Goal: Task Accomplishment & Management: Use online tool/utility

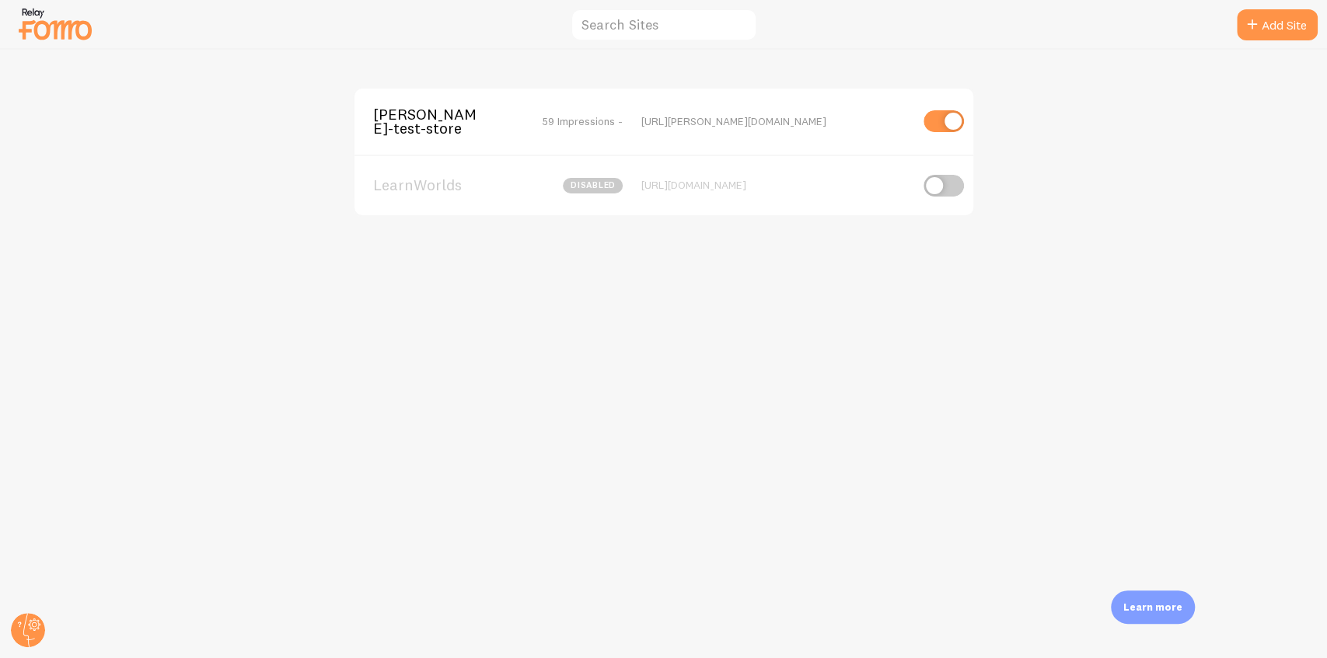
click at [407, 125] on span "[PERSON_NAME]-test-store" at bounding box center [435, 121] width 125 height 29
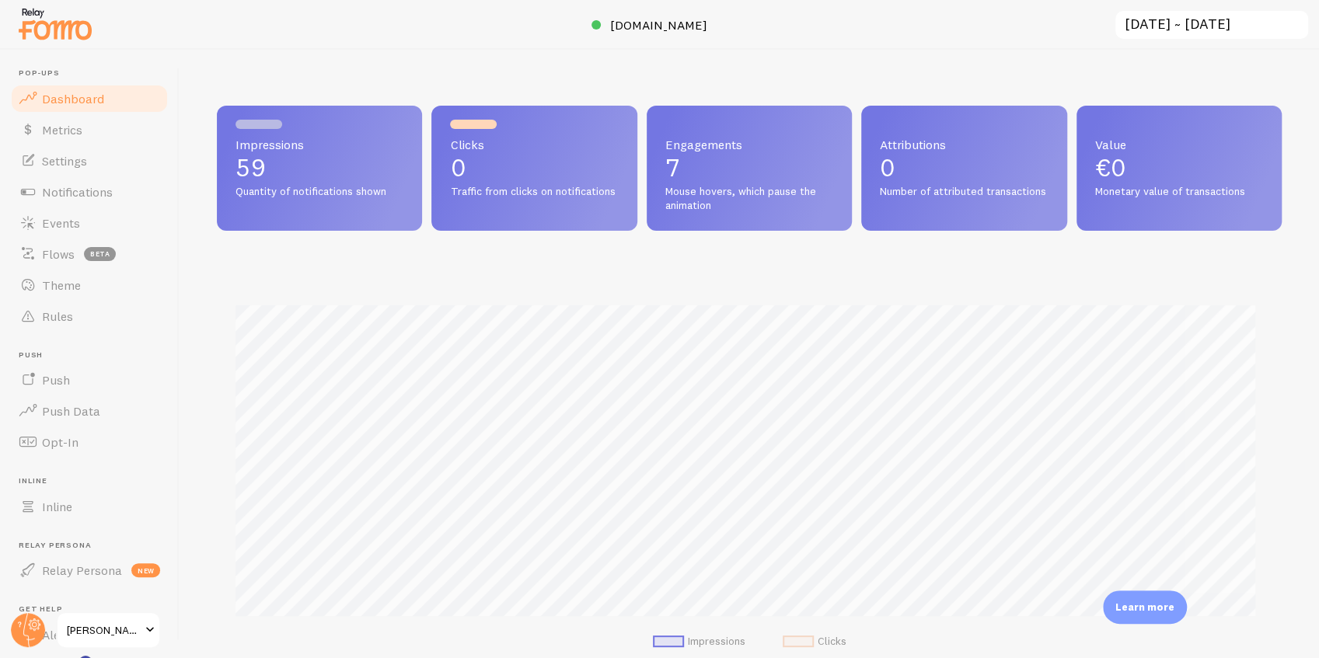
scroll to position [409, 1057]
click at [113, 203] on link "Notifications" at bounding box center [89, 191] width 160 height 31
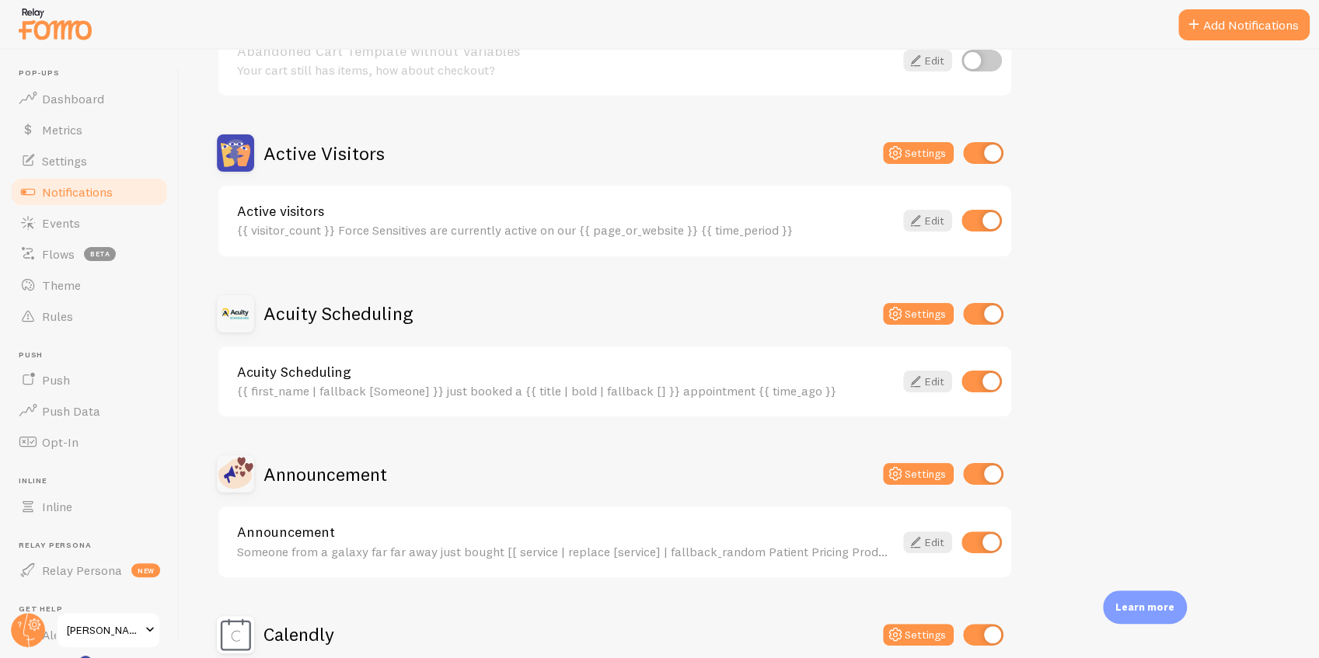
scroll to position [570, 0]
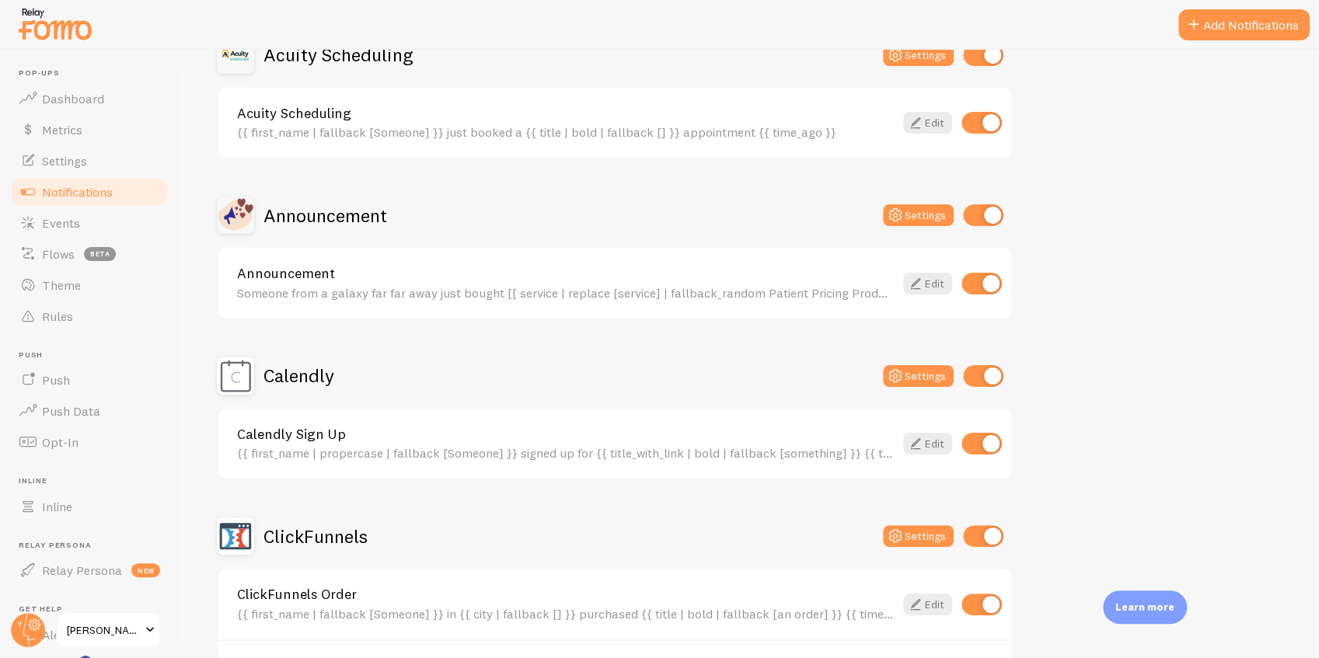
click at [62, 29] on img at bounding box center [55, 24] width 78 height 40
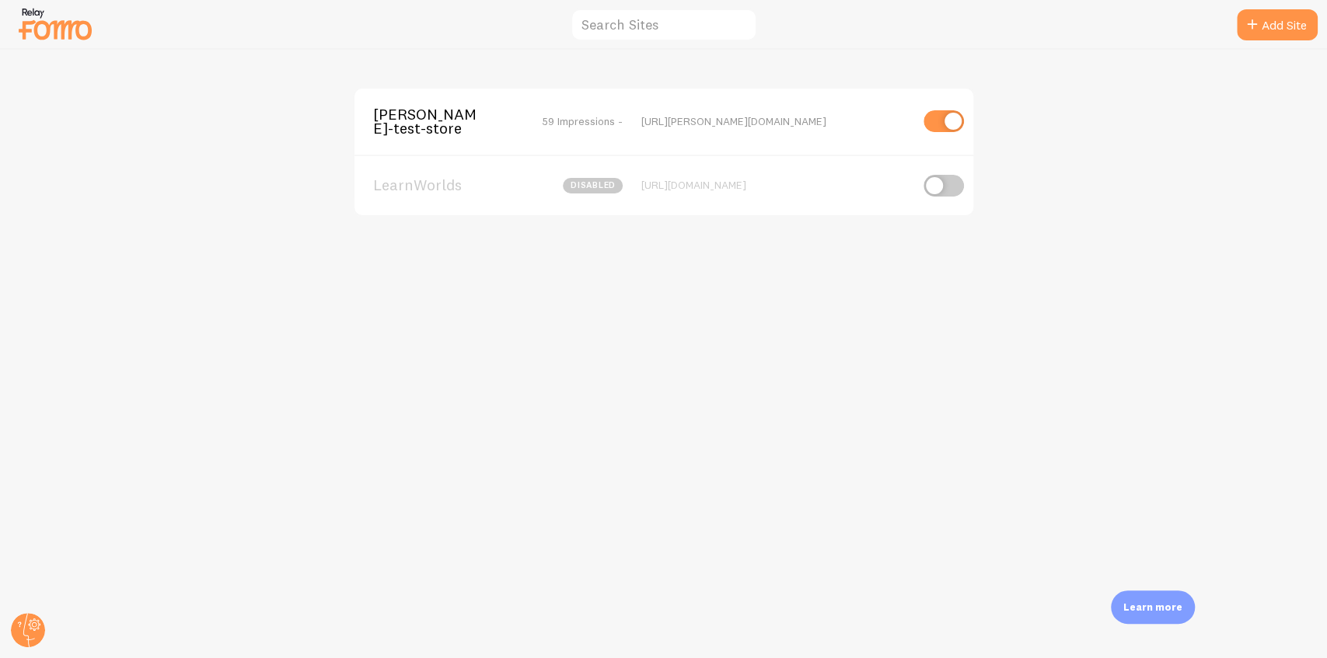
click at [429, 124] on span "[PERSON_NAME]-test-store" at bounding box center [435, 121] width 125 height 29
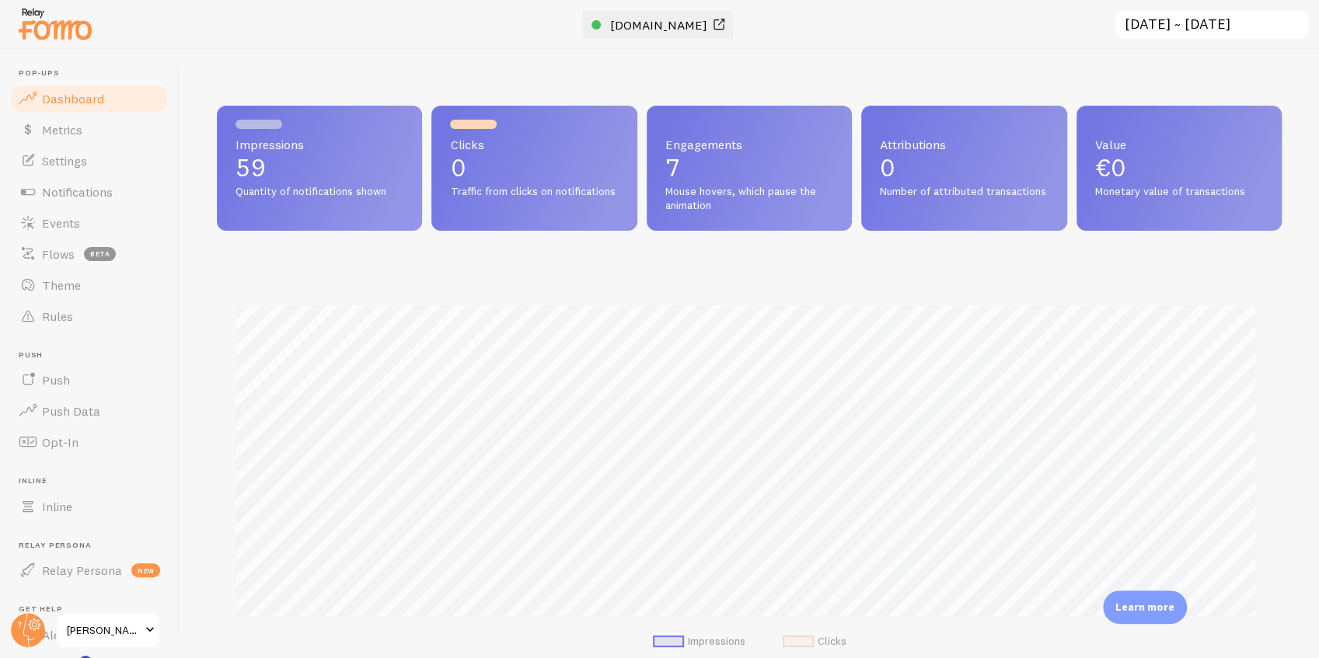
click at [636, 19] on span "[DOMAIN_NAME]" at bounding box center [658, 25] width 97 height 16
click at [48, 510] on span "Inline" at bounding box center [57, 507] width 30 height 16
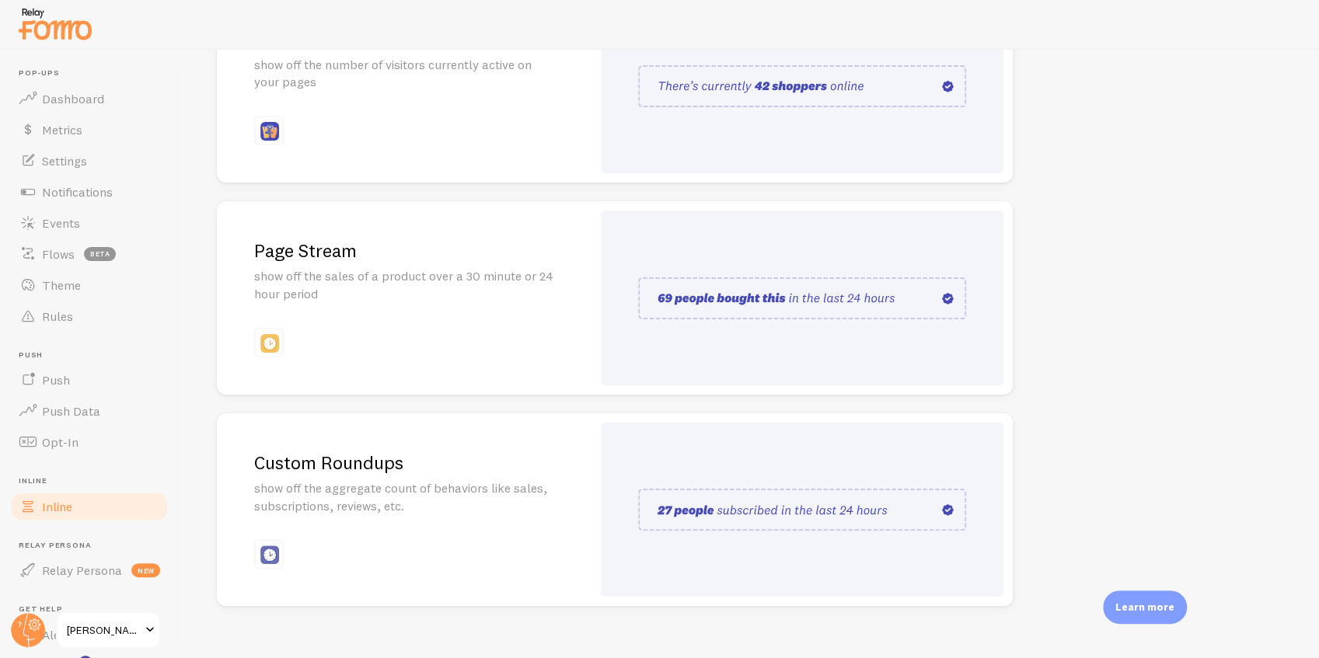
scroll to position [281, 0]
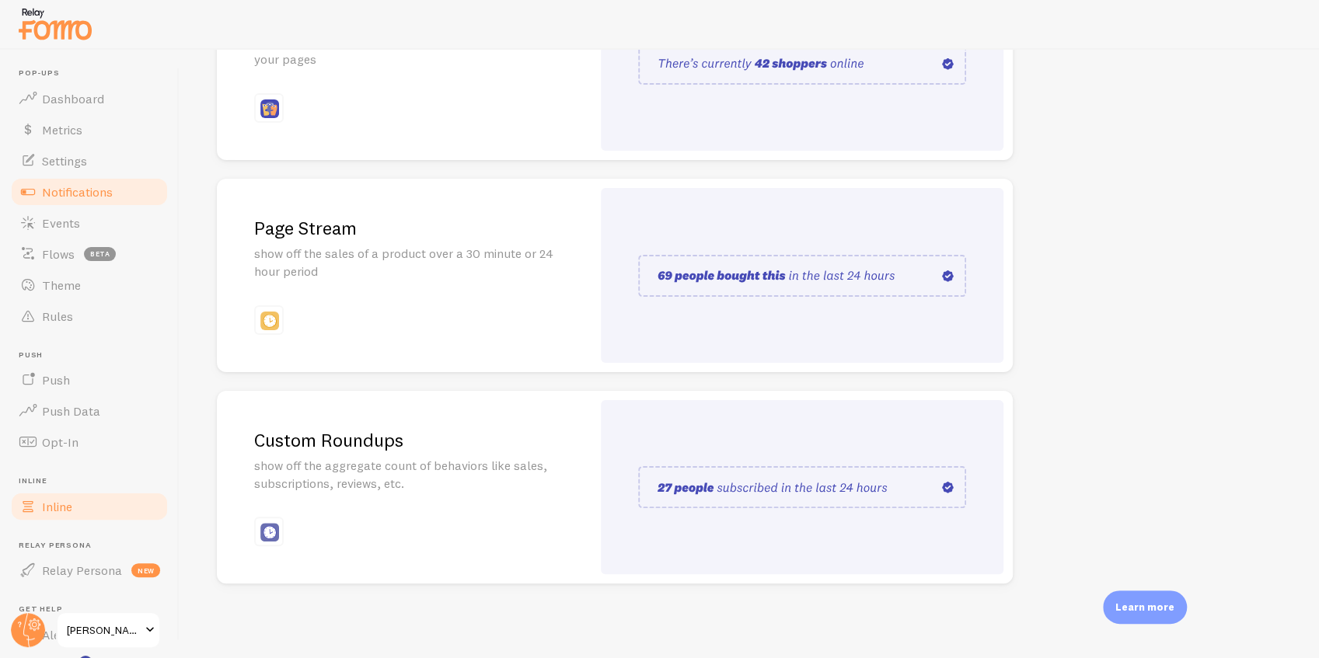
click at [124, 197] on link "Notifications" at bounding box center [89, 191] width 160 height 31
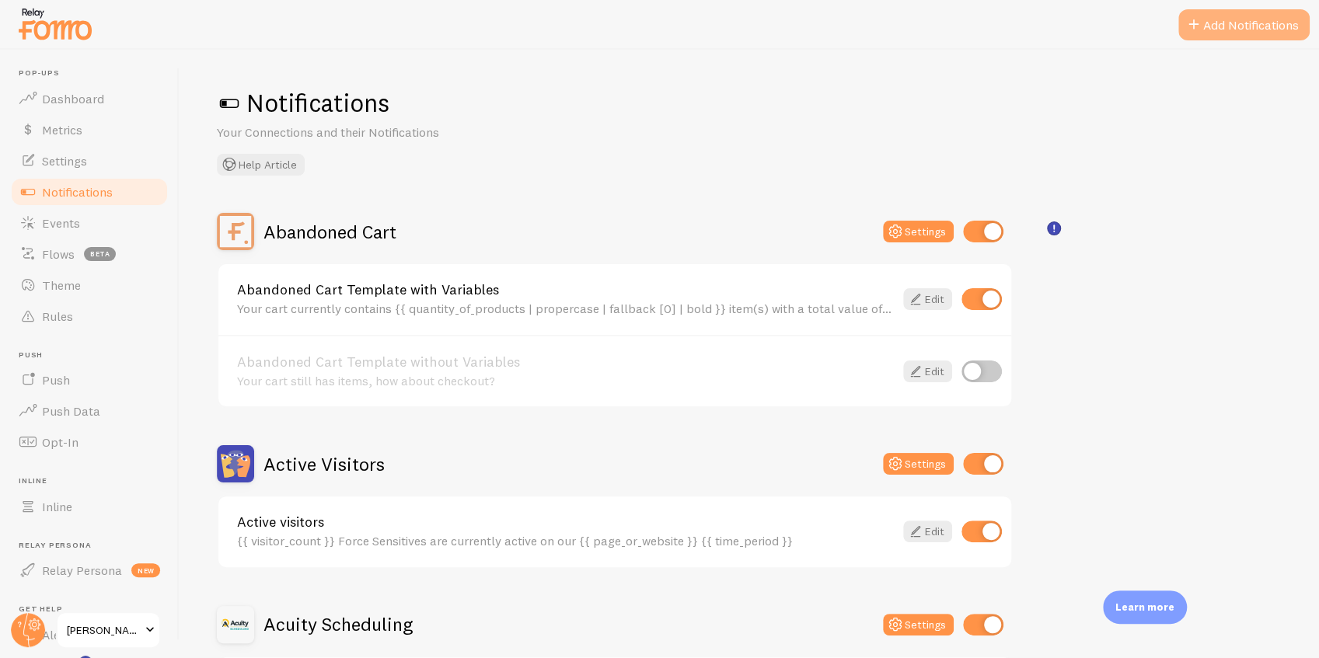
click at [1248, 22] on button "Add Notifications" at bounding box center [1243, 24] width 131 height 31
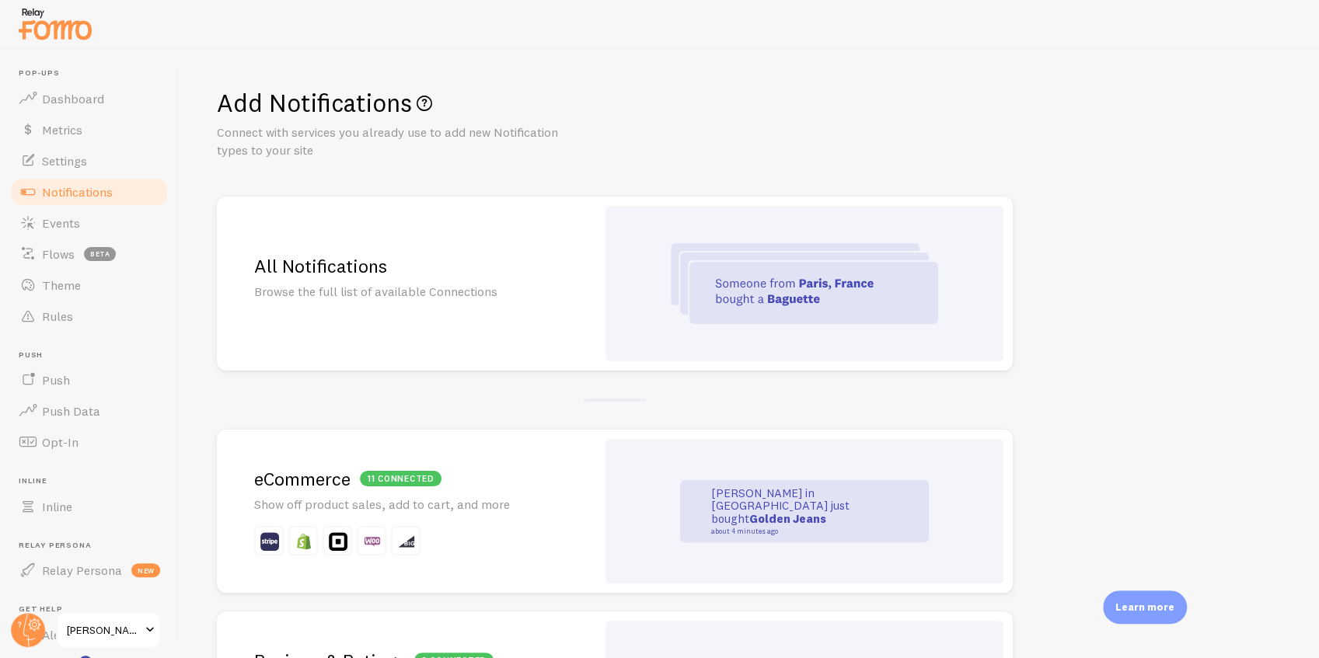
scroll to position [51, 0]
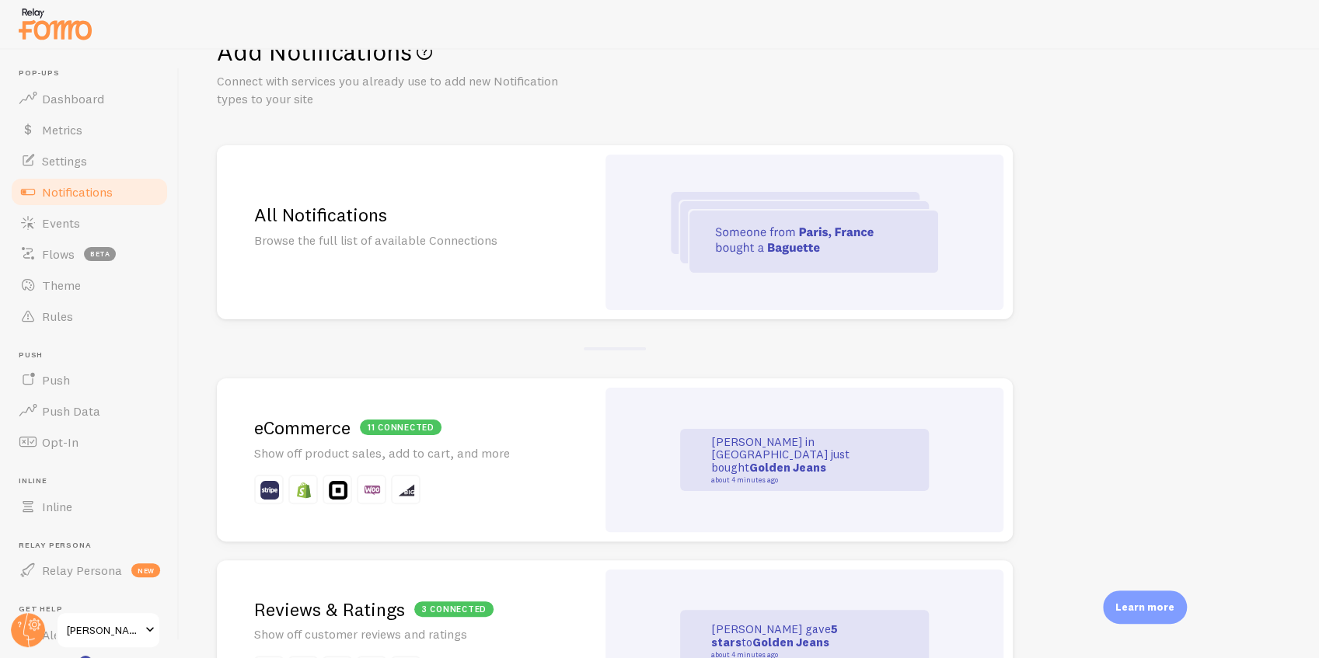
click at [439, 222] on h2 "All Notifications" at bounding box center [406, 215] width 305 height 24
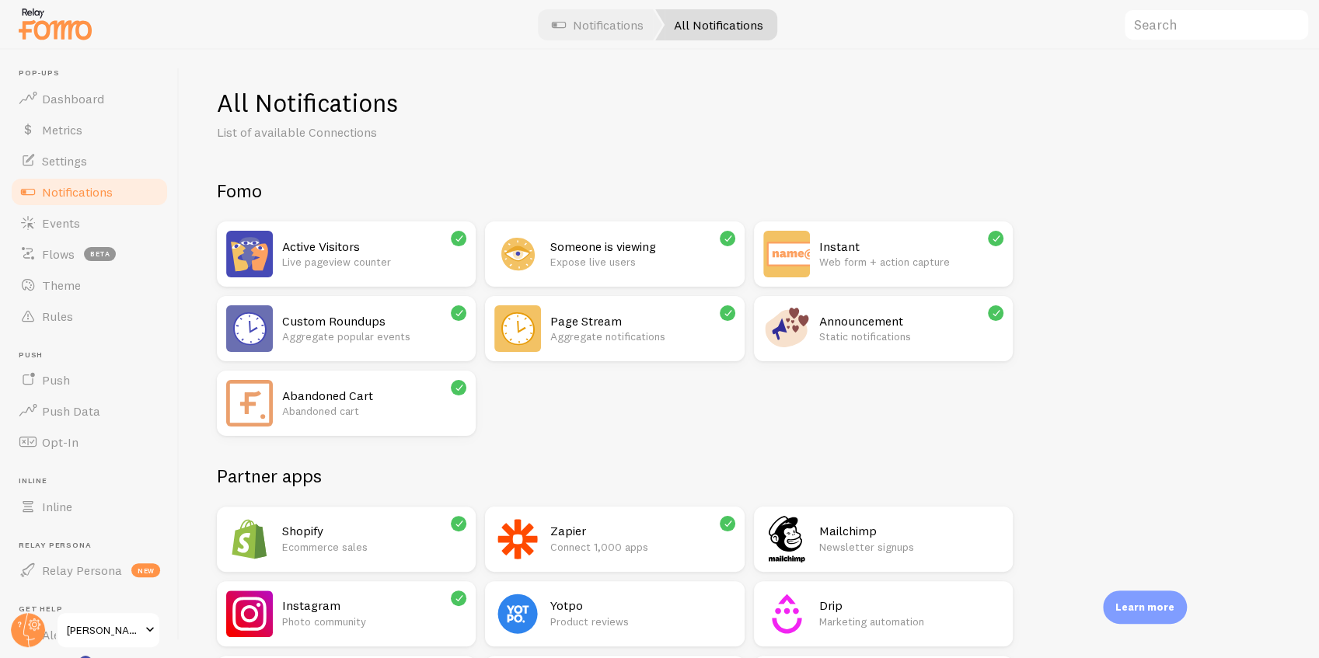
click at [351, 313] on h2 "Custom Roundups" at bounding box center [374, 321] width 184 height 16
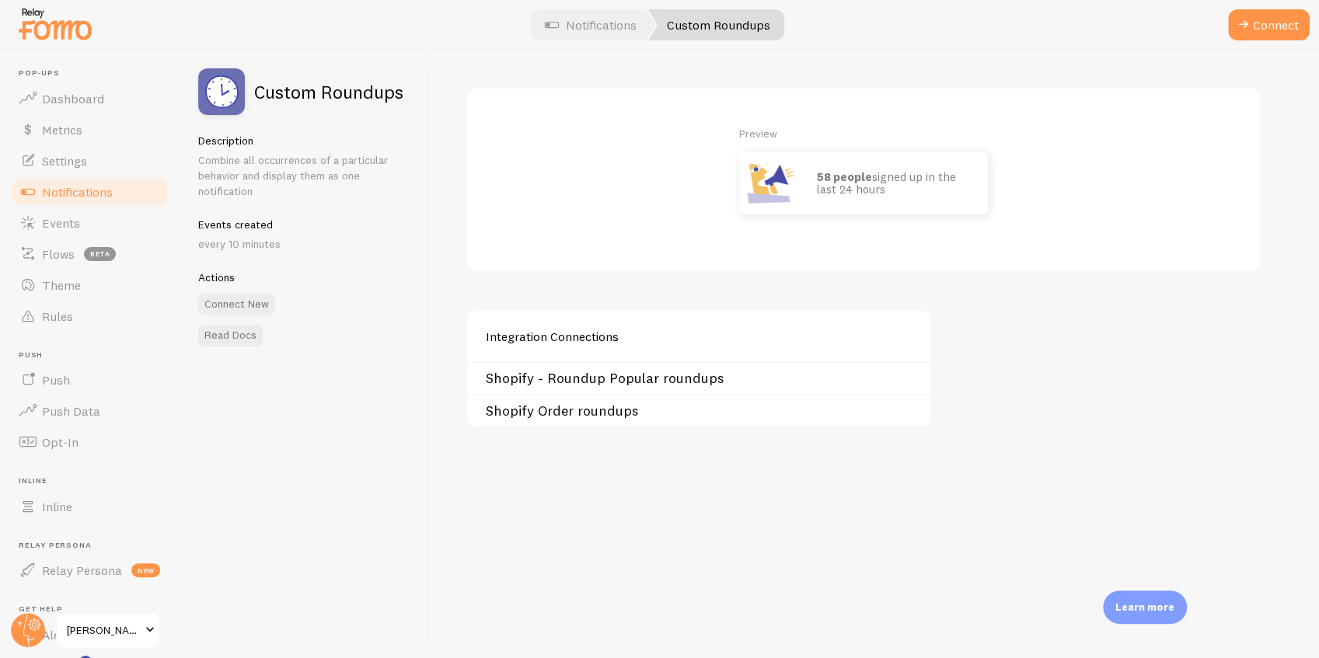
click at [124, 191] on link "Notifications" at bounding box center [89, 191] width 160 height 31
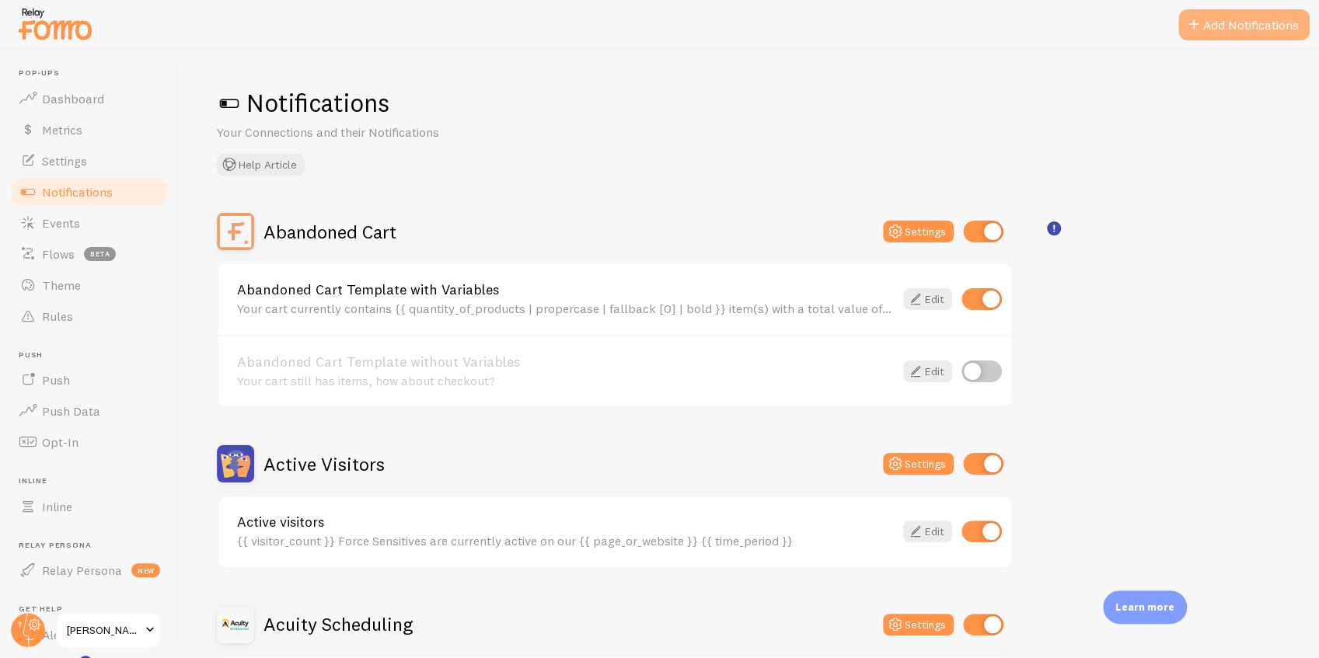
click at [1192, 26] on span at bounding box center [1194, 25] width 19 height 19
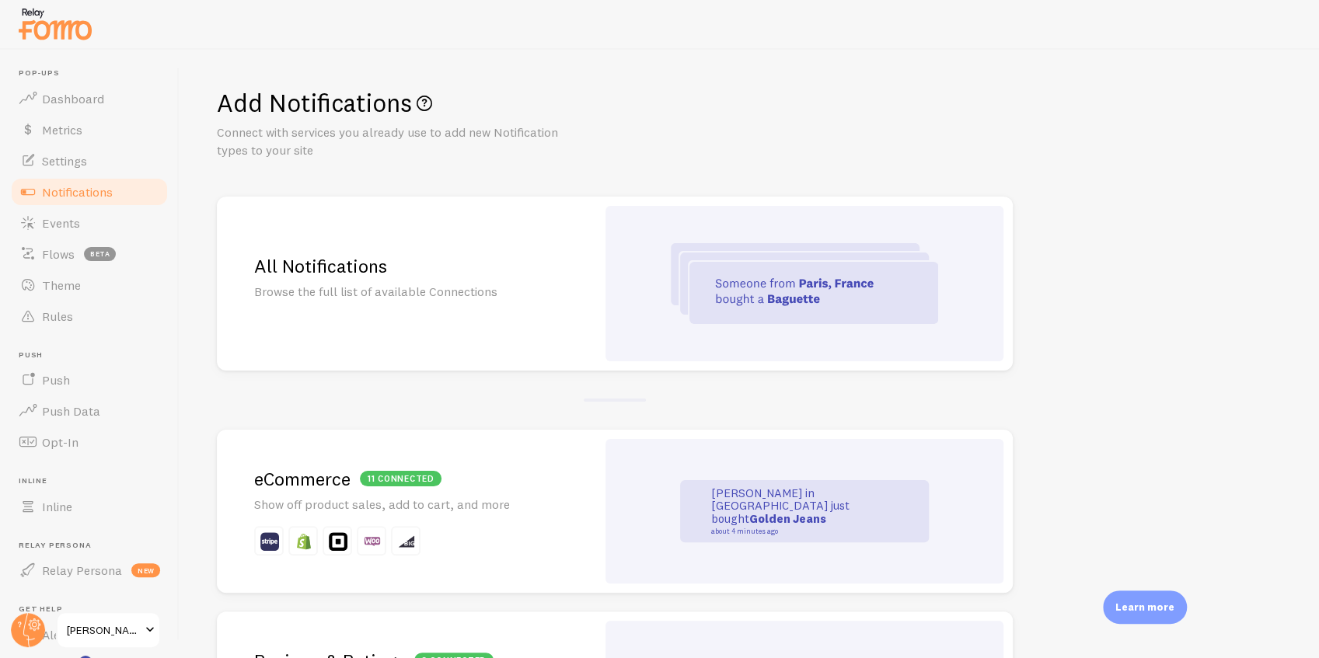
click at [488, 294] on p "Browse the full list of available Connections" at bounding box center [406, 292] width 305 height 18
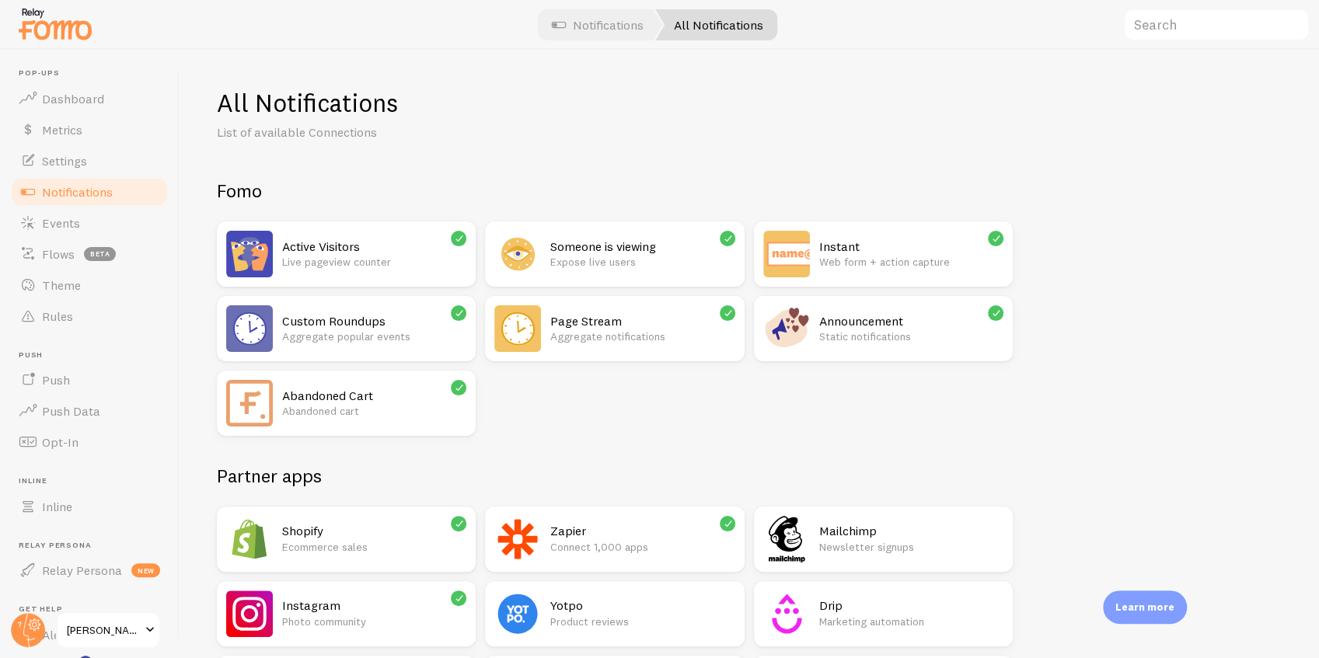
click at [353, 334] on p "Aggregate popular events" at bounding box center [374, 337] width 184 height 16
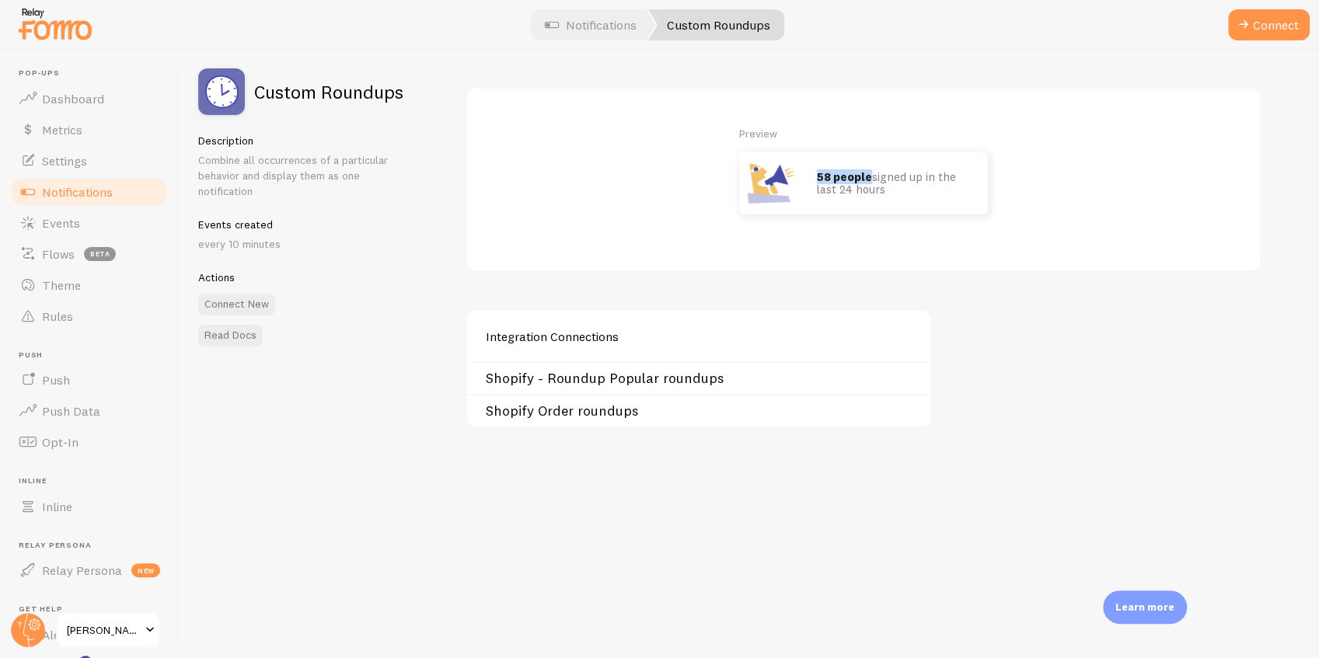
drag, startPoint x: 819, startPoint y: 174, endPoint x: 868, endPoint y: 175, distance: 49.0
click at [868, 175] on strong "58 people" at bounding box center [844, 176] width 55 height 15
click at [886, 187] on p "58 people signed up in the last 24 hours" at bounding box center [894, 184] width 155 height 26
drag, startPoint x: 892, startPoint y: 193, endPoint x: 768, endPoint y: 154, distance: 130.3
click at [768, 154] on div "58 people signed up in the last 24 hours" at bounding box center [863, 183] width 249 height 62
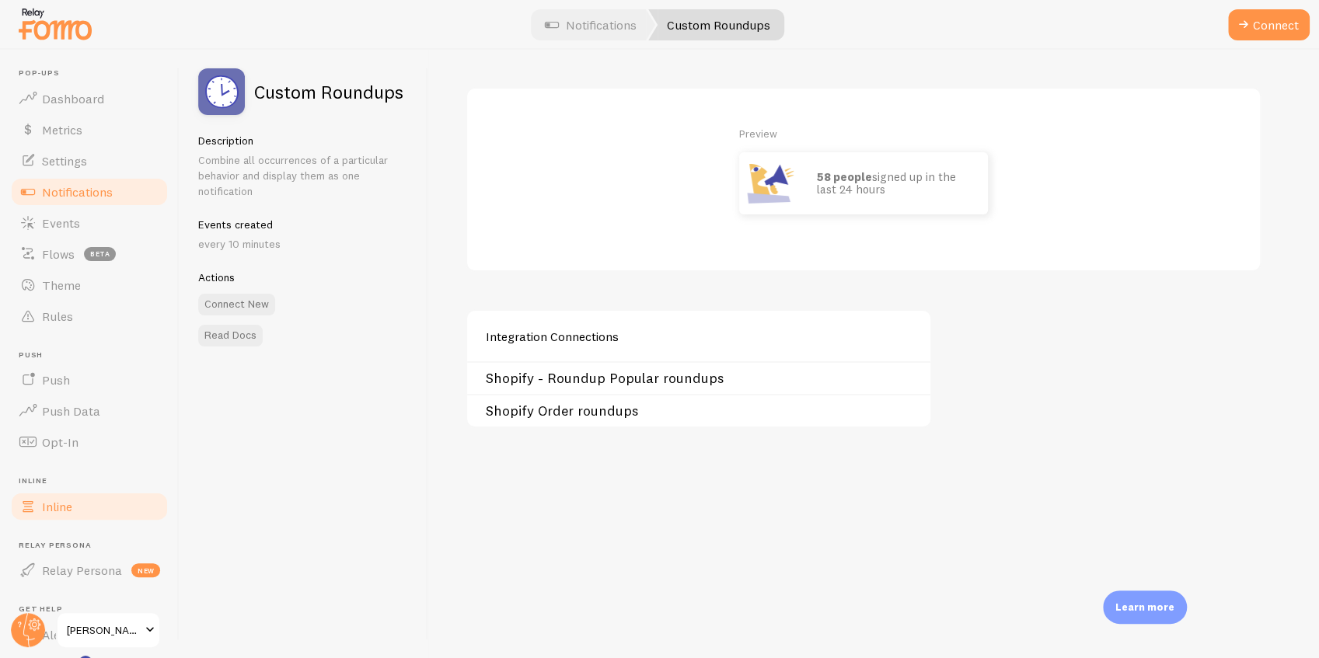
click at [79, 515] on link "Inline" at bounding box center [89, 506] width 160 height 31
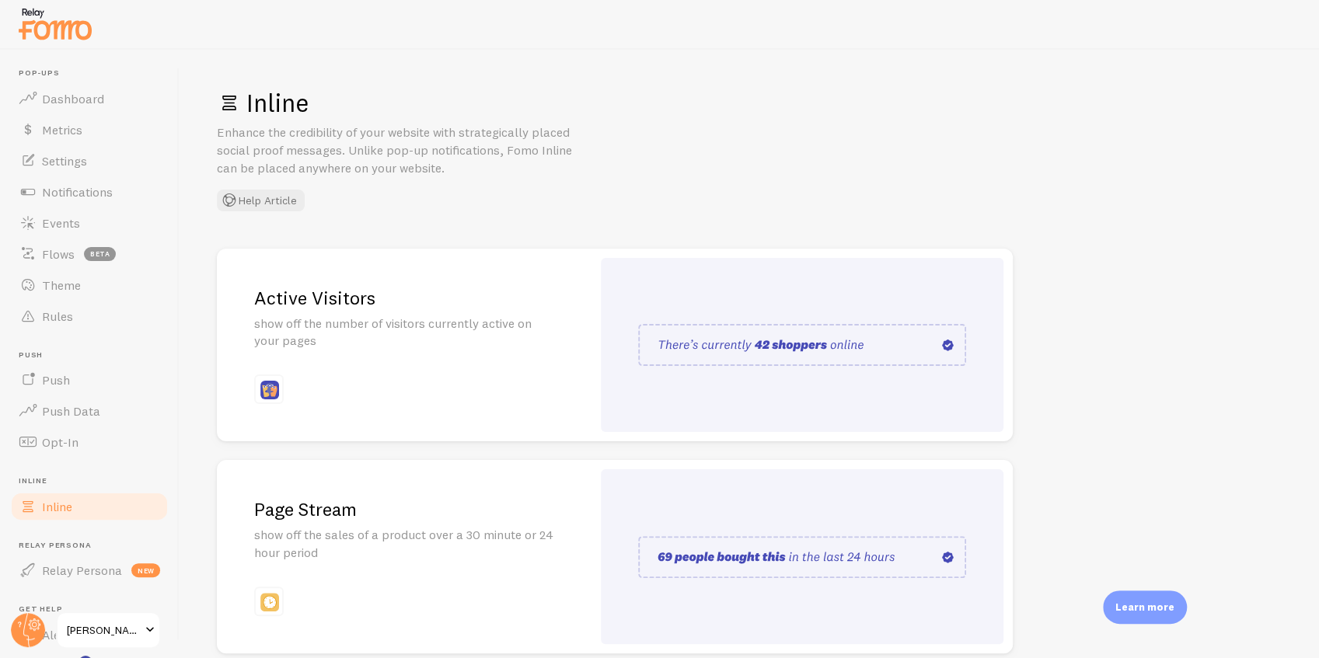
scroll to position [103, 0]
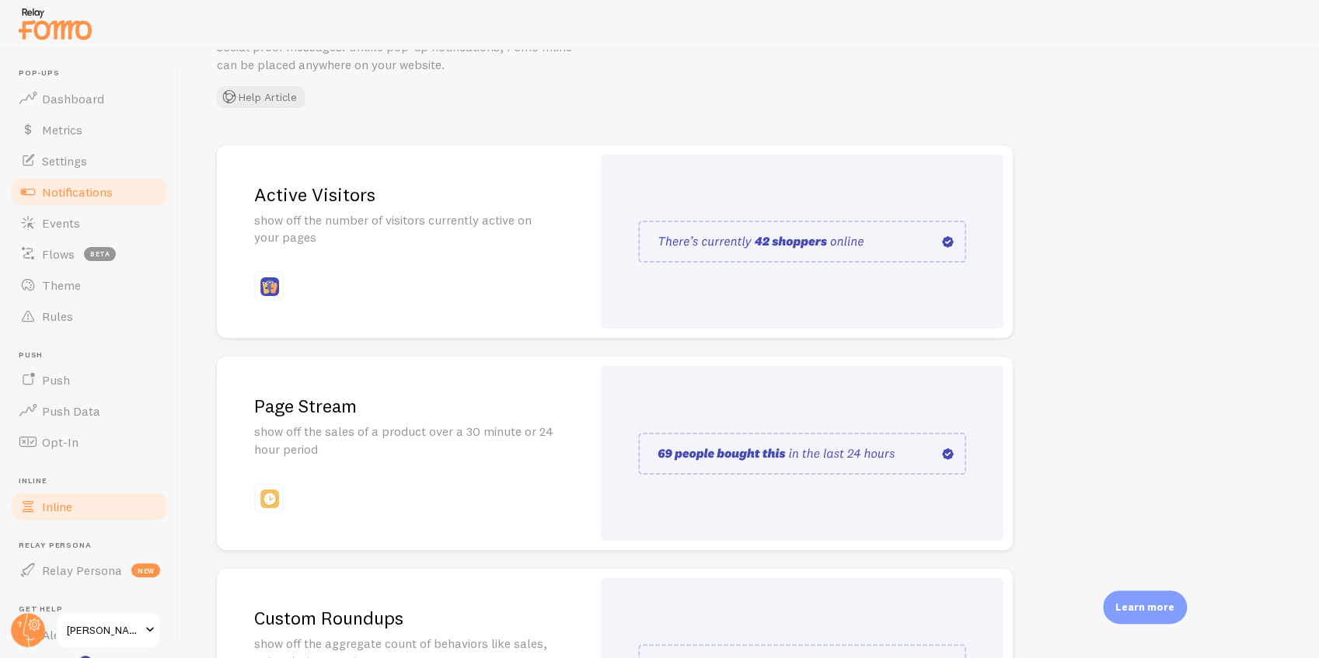
click at [135, 194] on link "Notifications" at bounding box center [89, 191] width 160 height 31
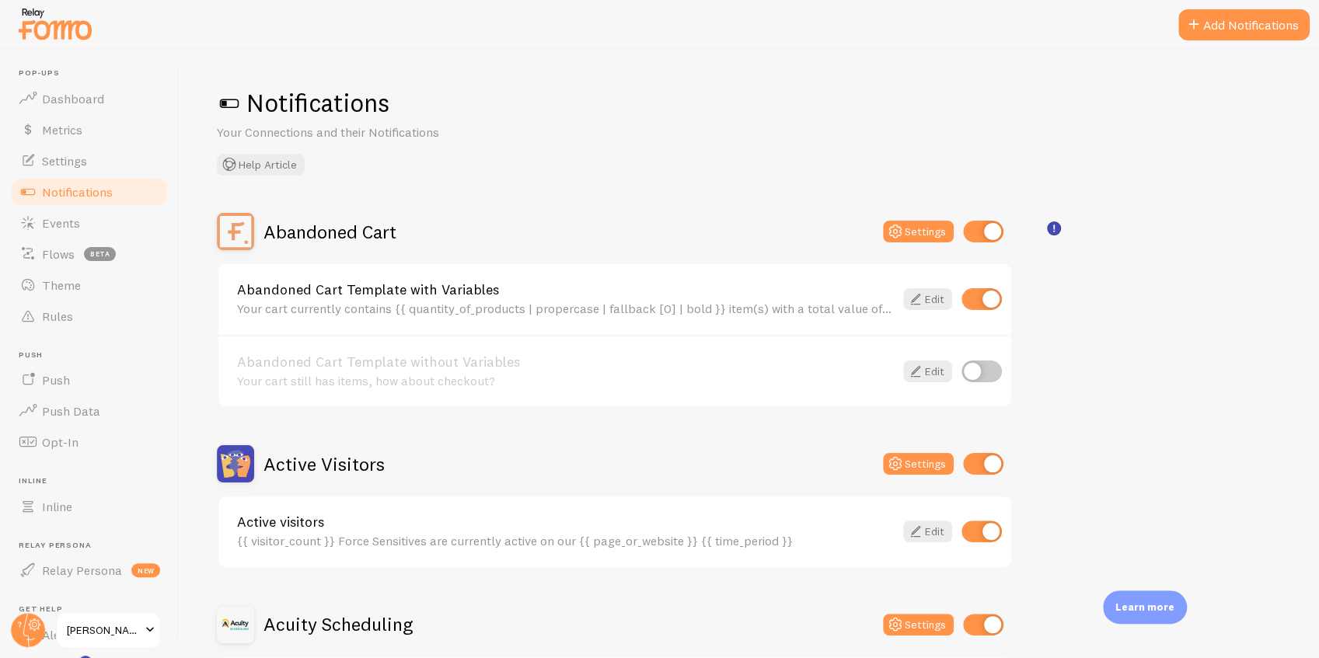
click at [345, 461] on h2 "Active Visitors" at bounding box center [324, 464] width 121 height 24
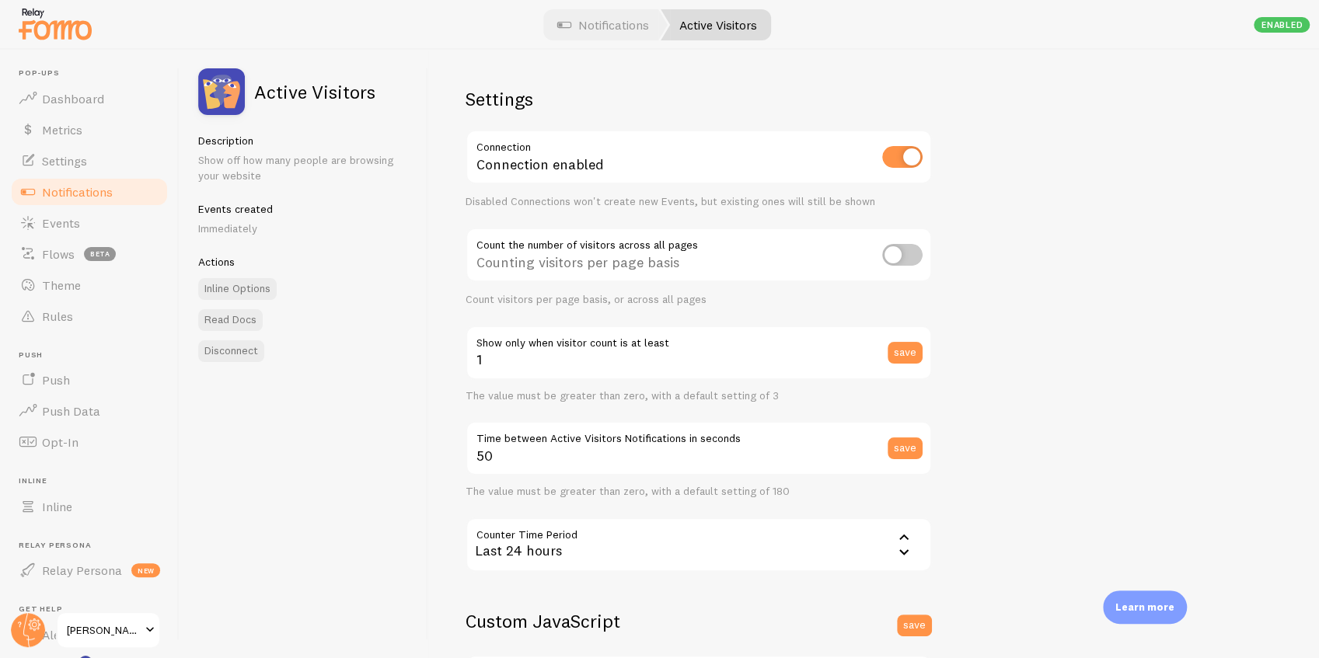
click at [942, 247] on div "Settings Connection Connection enabled Disabled Connections won't create new Ev…" at bounding box center [873, 354] width 891 height 609
click at [909, 252] on input "checkbox" at bounding box center [902, 255] width 40 height 22
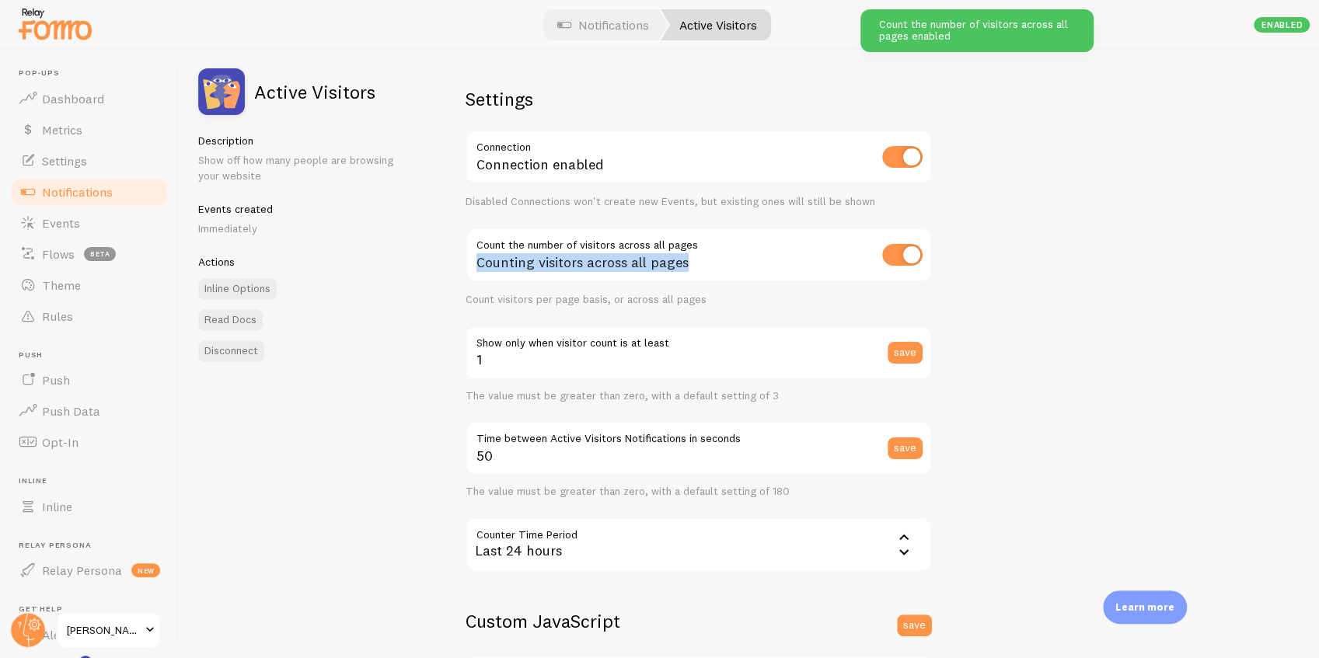
drag, startPoint x: 700, startPoint y: 265, endPoint x: 474, endPoint y: 243, distance: 226.6
click at [474, 243] on div "Counting visitors across all pages" at bounding box center [699, 256] width 466 height 57
click at [897, 252] on input "checkbox" at bounding box center [902, 255] width 40 height 22
checkbox input "false"
drag, startPoint x: 475, startPoint y: 260, endPoint x: 686, endPoint y: 263, distance: 211.5
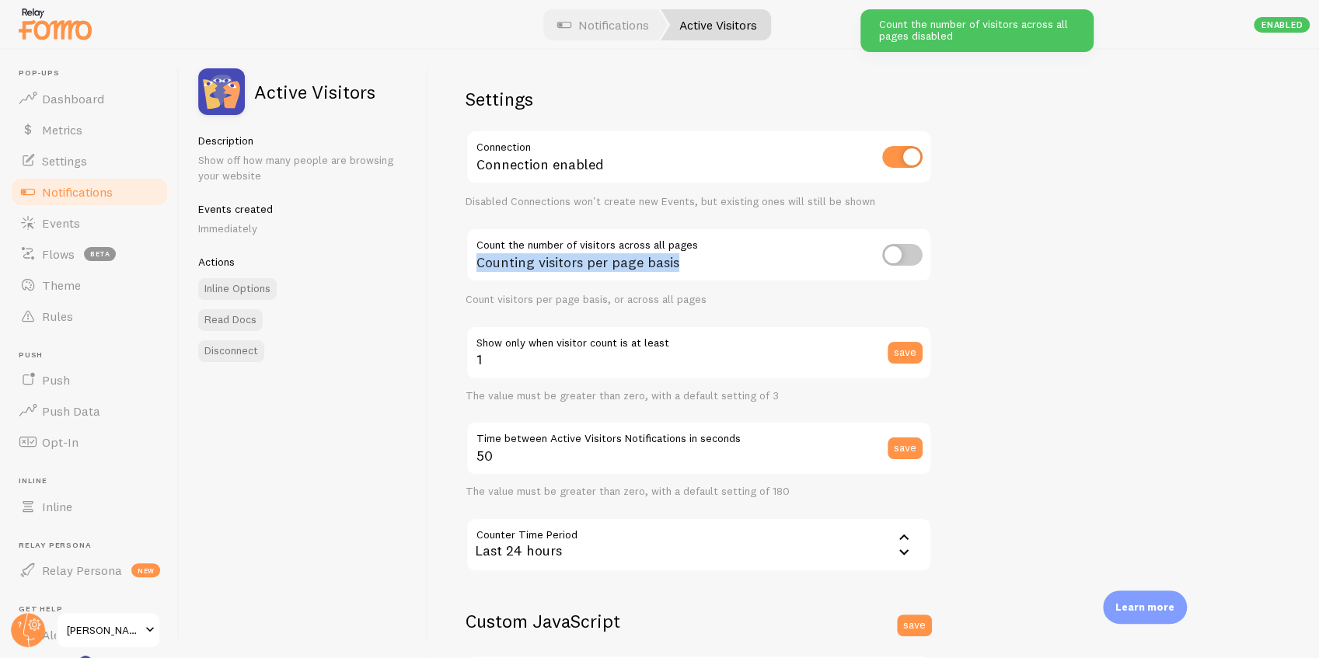
click at [686, 263] on div "Counting visitors per page basis" at bounding box center [699, 256] width 466 height 57
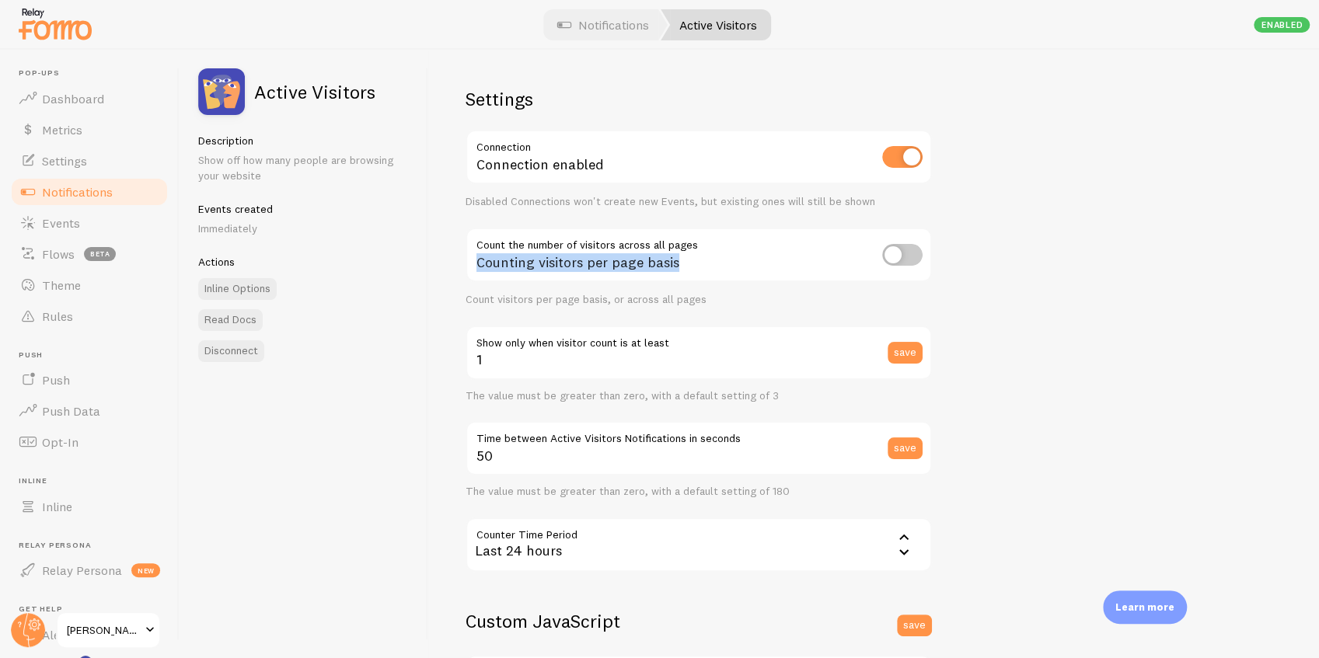
scroll to position [51, 0]
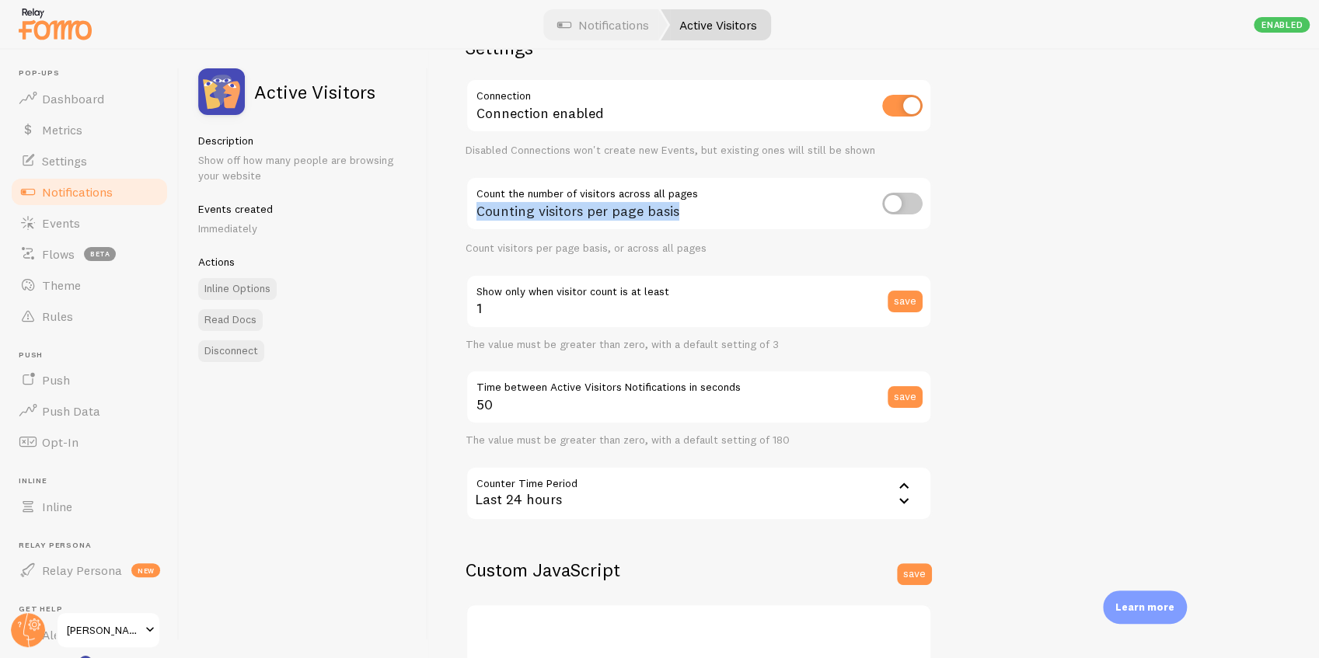
drag, startPoint x: 247, startPoint y: 98, endPoint x: 379, endPoint y: 103, distance: 132.2
click at [379, 103] on div "Active Visitors" at bounding box center [303, 91] width 211 height 47
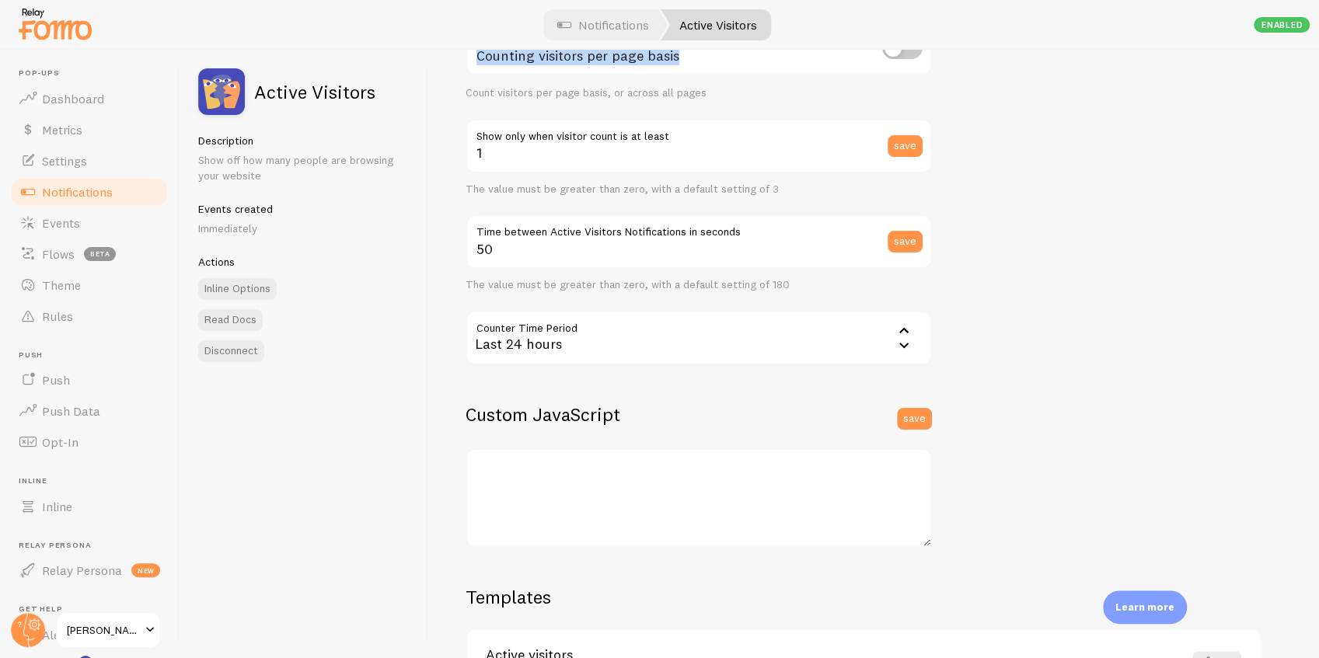
scroll to position [155, 0]
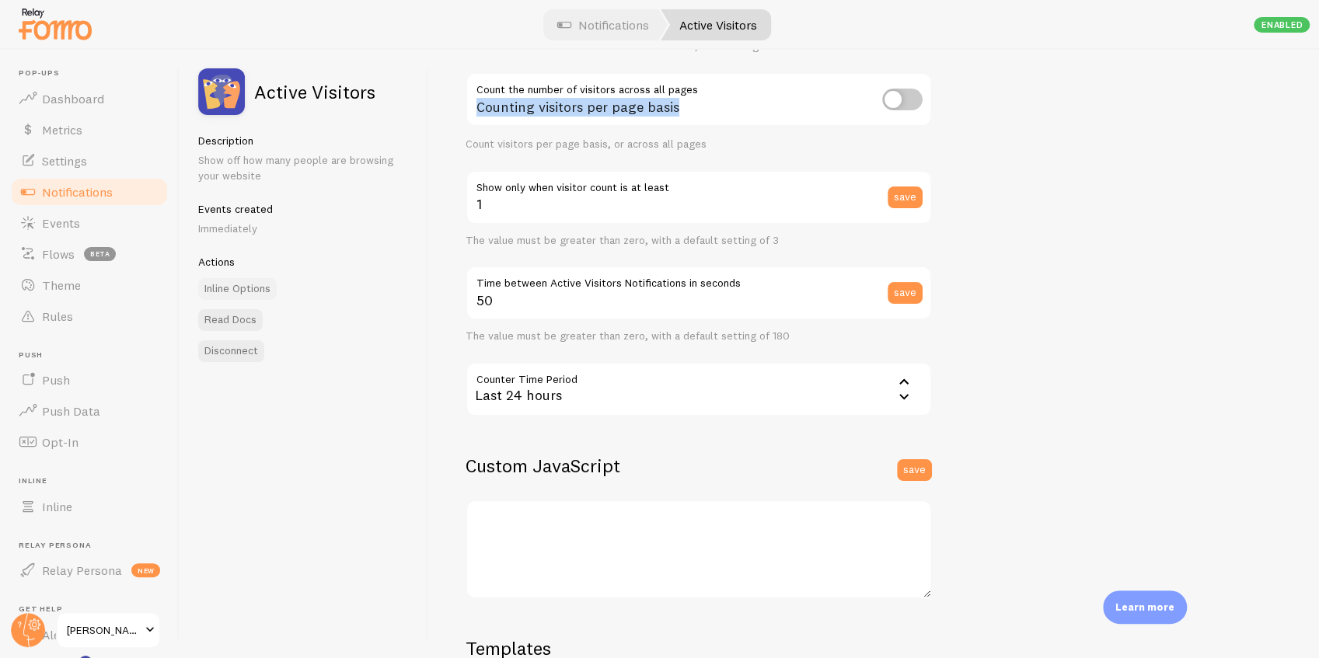
click at [238, 287] on link "Inline Options" at bounding box center [237, 289] width 79 height 22
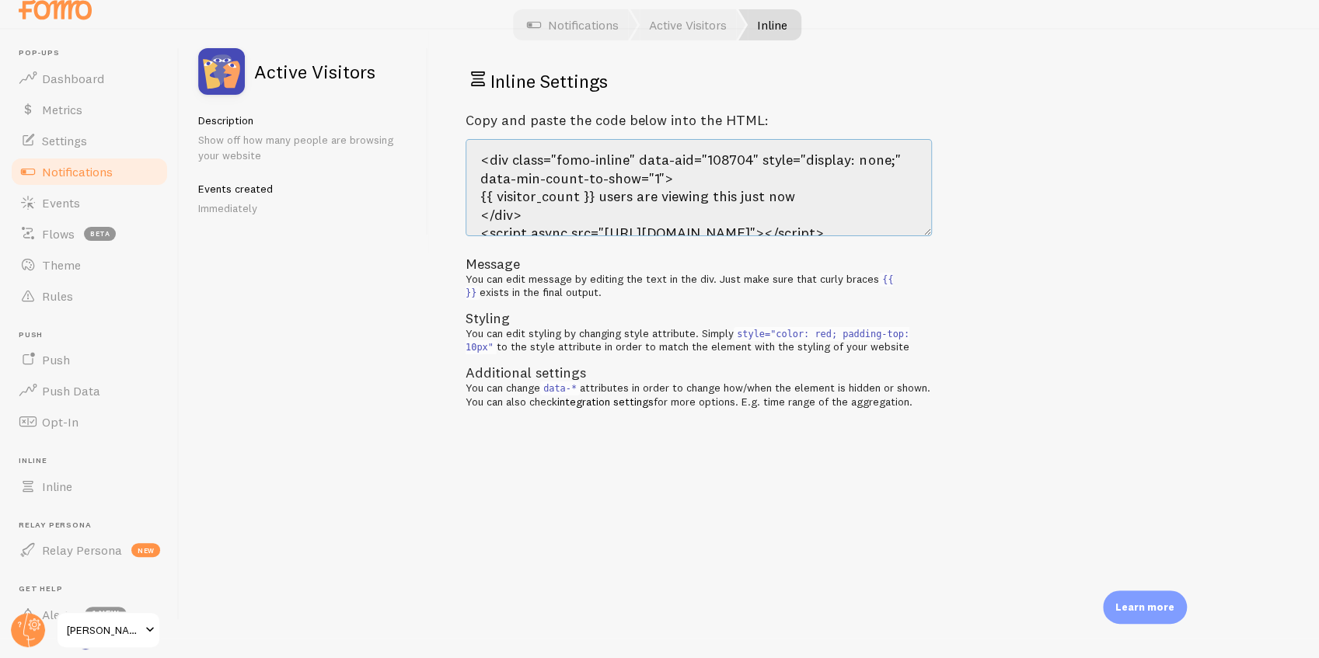
drag, startPoint x: 885, startPoint y: 216, endPoint x: 469, endPoint y: 134, distance: 423.8
click at [469, 134] on div "Copy and paste the code below into the HTML: <div class="fomo-inline" data-aid=…" at bounding box center [699, 260] width 466 height 297
click at [473, 166] on textarea "<div class="fomo-inline" data-aid="108704" style="display: none;" data-min-coun…" at bounding box center [699, 187] width 466 height 97
drag, startPoint x: 480, startPoint y: 157, endPoint x: 863, endPoint y: 191, distance: 384.8
click at [863, 191] on textarea "<div class="fomo-inline" data-aid="108704" style="display: none;" data-min-coun…" at bounding box center [699, 187] width 466 height 97
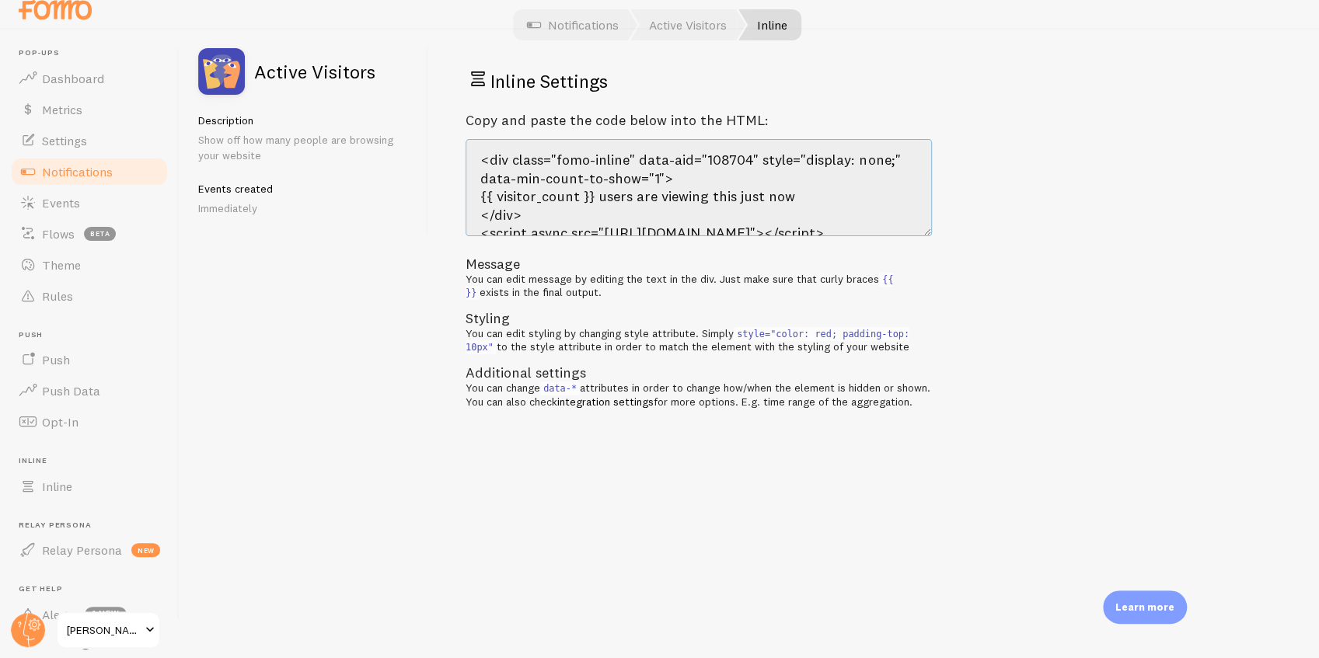
click at [822, 200] on textarea "<div class="fomo-inline" data-aid="108704" style="display: none;" data-min-coun…" at bounding box center [699, 187] width 466 height 97
drag, startPoint x: 791, startPoint y: 196, endPoint x: 594, endPoint y: 198, distance: 197.5
click at [594, 198] on textarea "<div class="fomo-inline" data-aid="108704" style="display: none;" data-min-coun…" at bounding box center [699, 187] width 466 height 97
drag, startPoint x: 598, startPoint y: 198, endPoint x: 805, endPoint y: 196, distance: 207.6
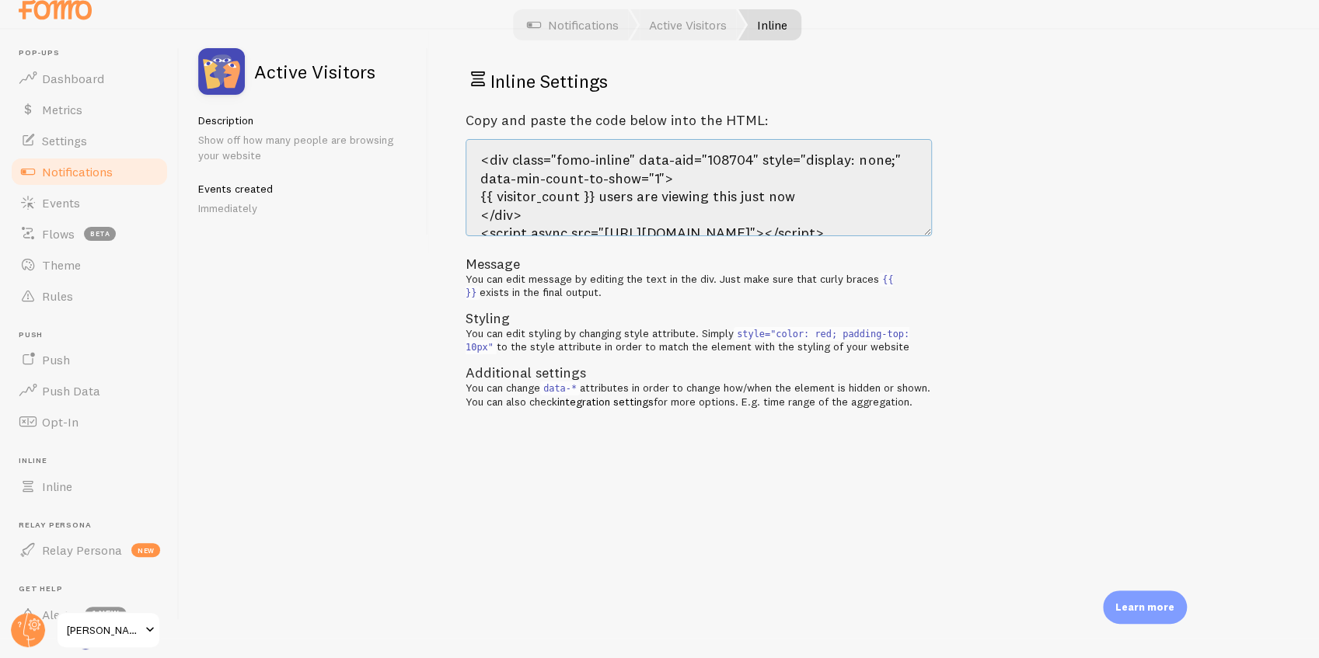
click at [805, 196] on textarea "<div class="fomo-inline" data-aid="108704" style="display: none;" data-min-coun…" at bounding box center [699, 187] width 466 height 97
click at [780, 160] on textarea "<div class="fomo-inline" data-aid="108704" style="display: none;" data-min-coun…" at bounding box center [699, 187] width 466 height 97
drag, startPoint x: 906, startPoint y: 218, endPoint x: 474, endPoint y: 128, distance: 441.5
click at [474, 128] on div "Copy and paste the code below into the HTML: <div class="fomo-inline" data-aid=…" at bounding box center [699, 260] width 466 height 297
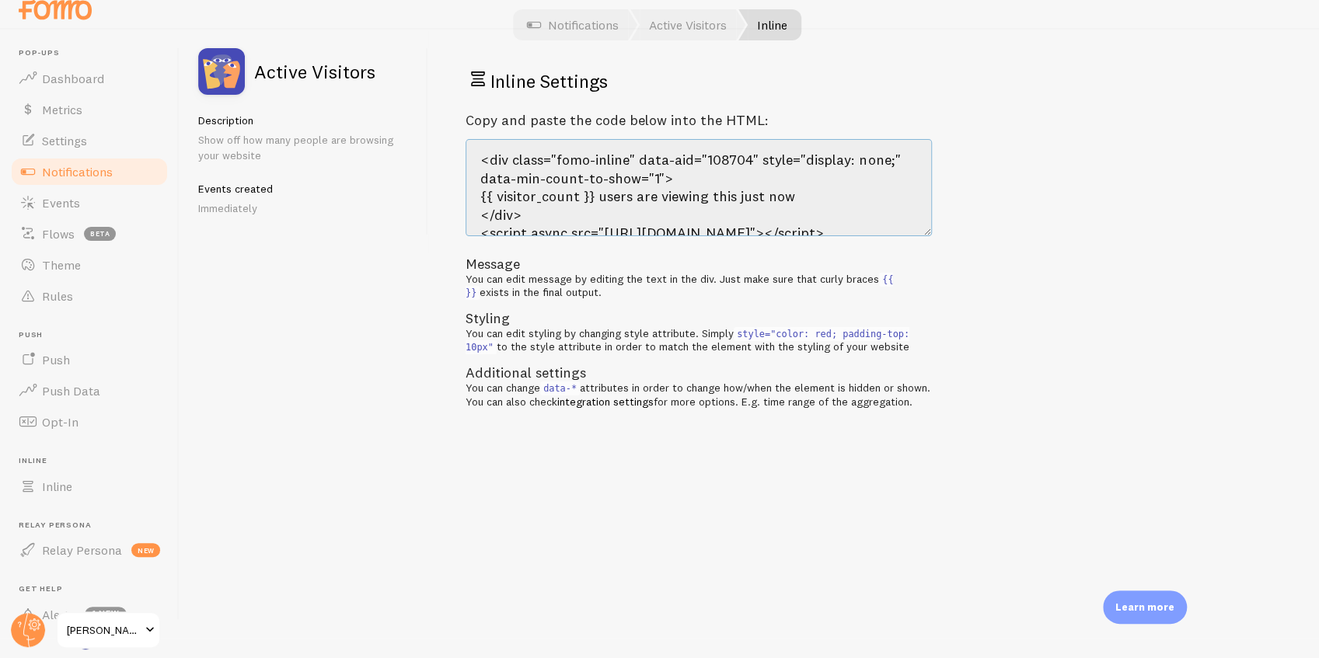
click at [642, 225] on textarea "<div class="fomo-inline" data-aid="108704" style="display: none;" data-min-coun…" at bounding box center [699, 187] width 466 height 97
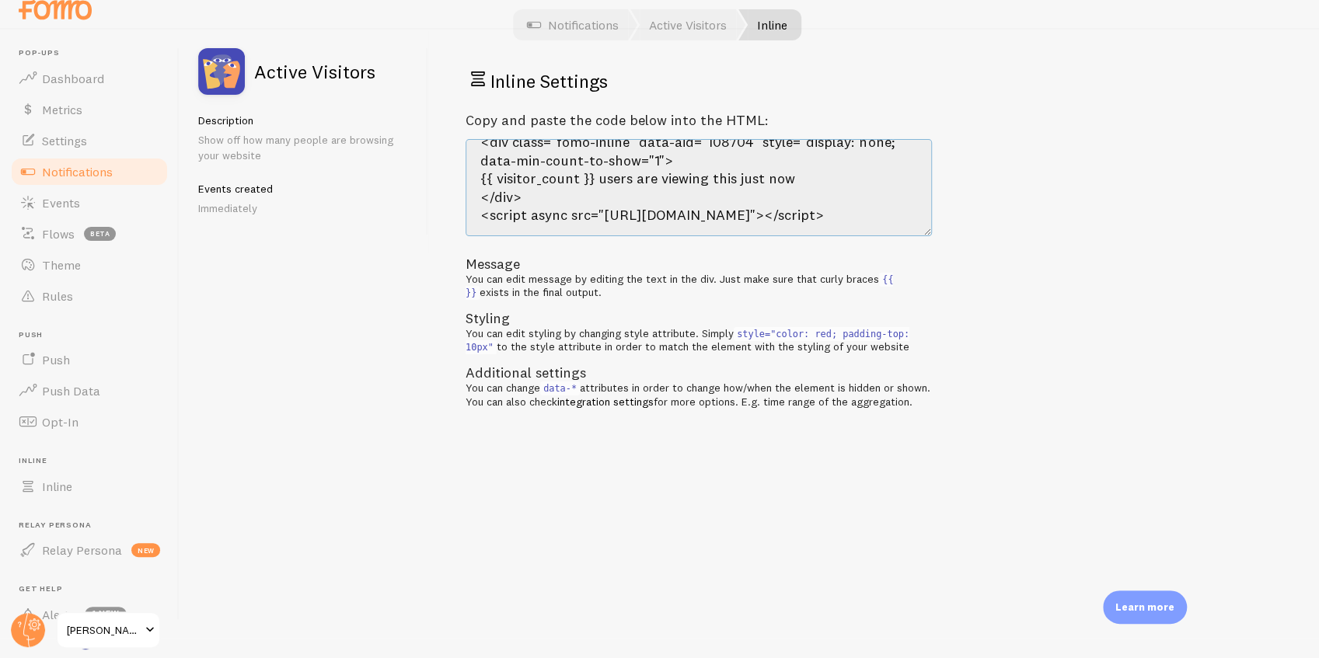
drag, startPoint x: 480, startPoint y: 157, endPoint x: 898, endPoint y: 241, distance: 426.6
click at [898, 241] on div "Copy and paste the code below into the HTML: <div class="fomo-inline" data-aid=…" at bounding box center [699, 260] width 466 height 297
click at [62, 480] on span "Inline" at bounding box center [57, 487] width 30 height 16
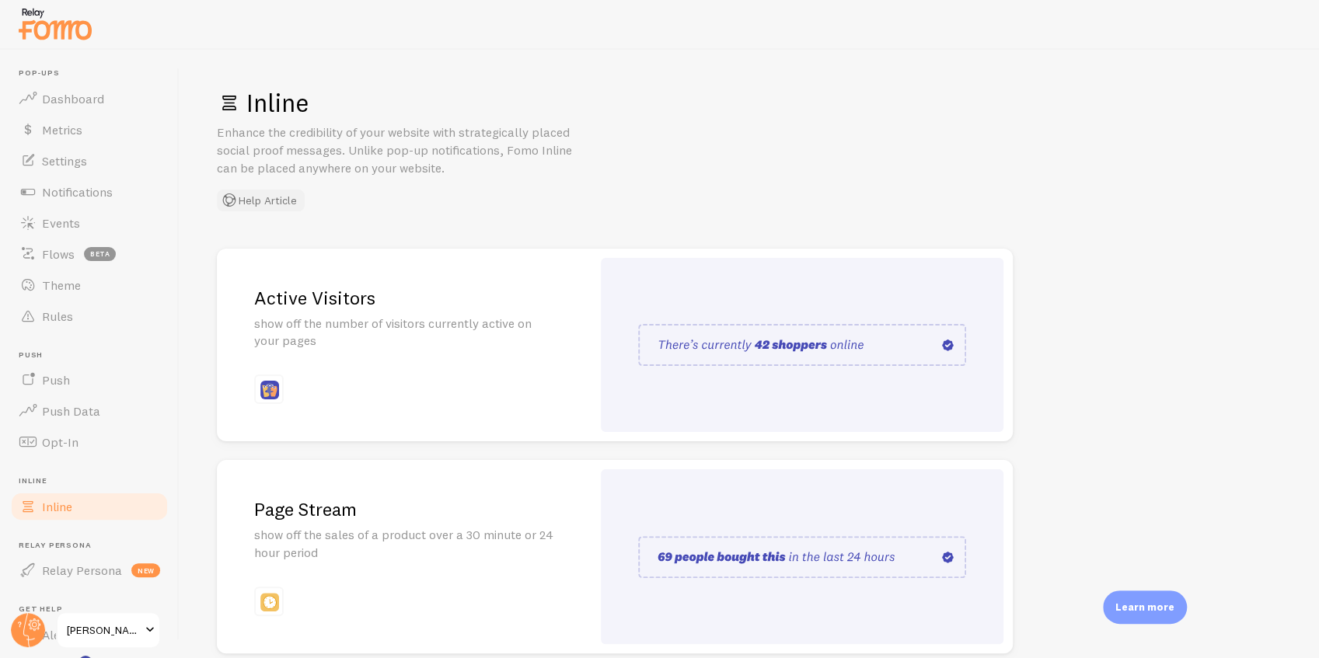
click at [246, 202] on button "Help Article" at bounding box center [261, 201] width 88 height 22
